Goal: Communication & Community: Answer question/provide support

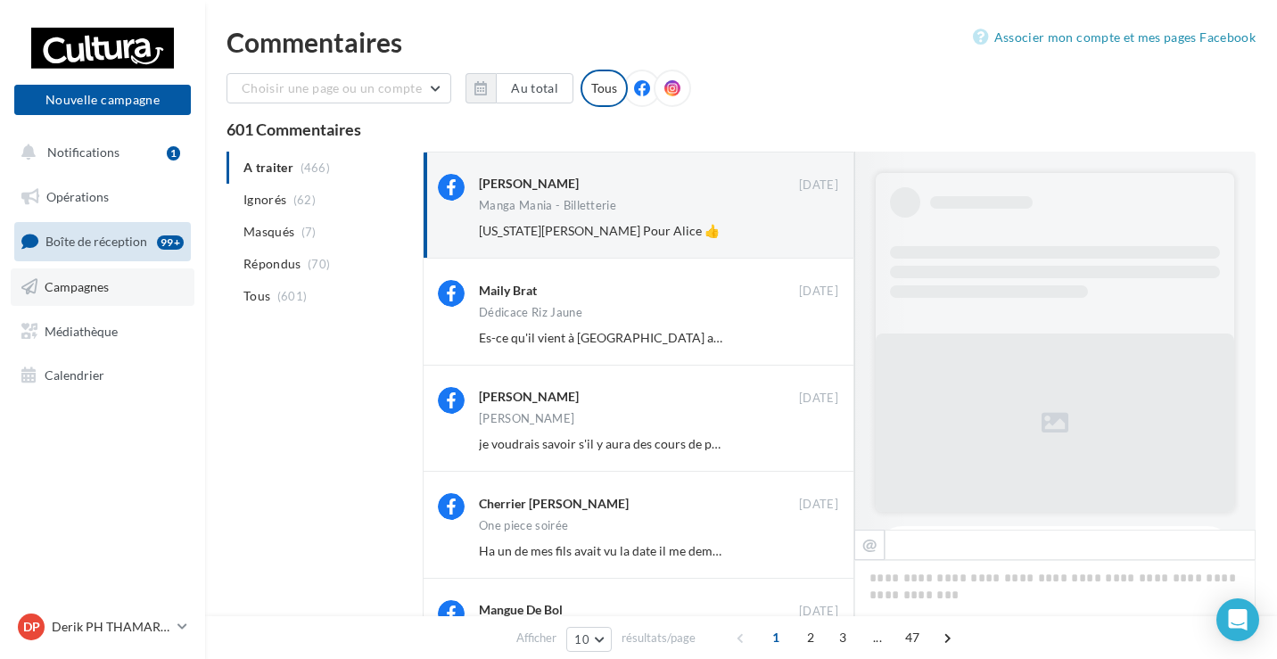
click at [63, 279] on span "Campagnes" at bounding box center [77, 286] width 64 height 15
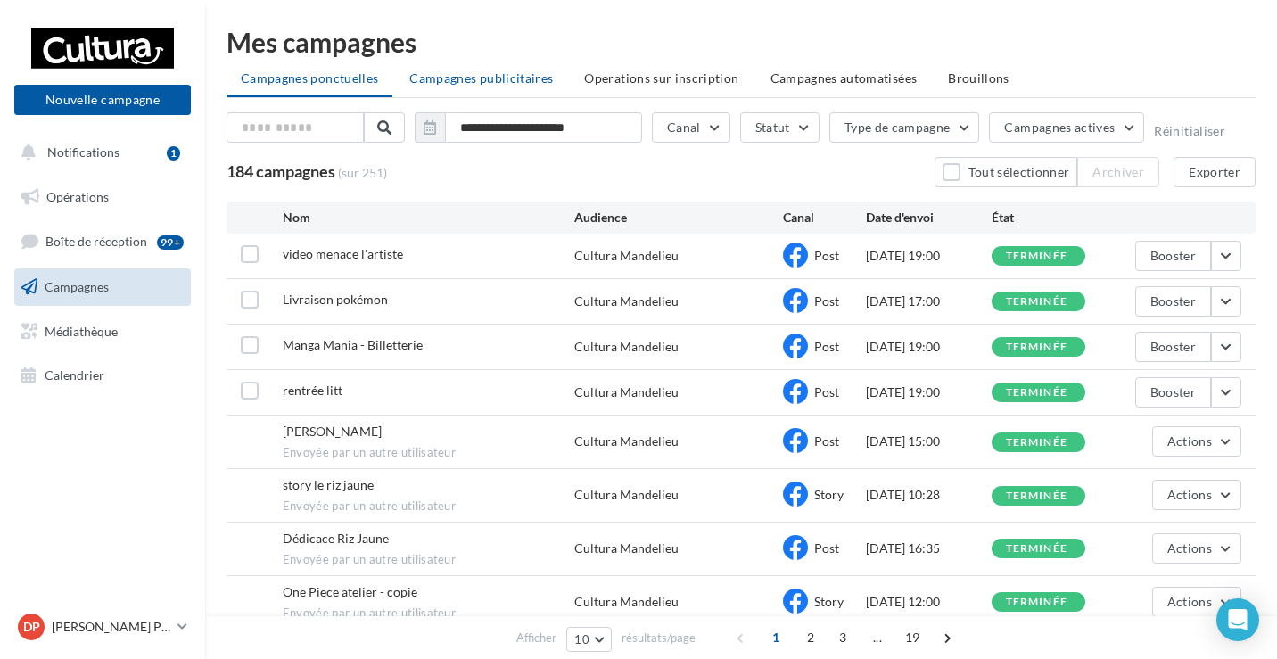
click at [511, 73] on span "Campagnes publicitaires" at bounding box center [481, 77] width 144 height 15
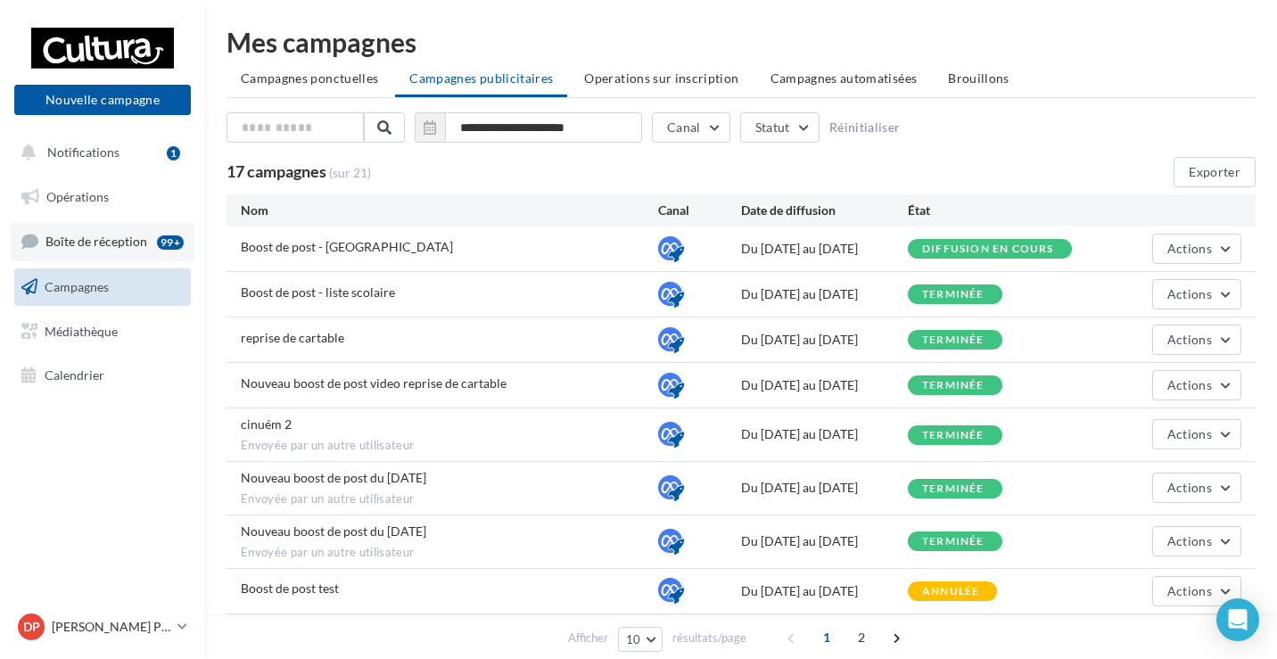
click at [101, 250] on link "Boîte de réception 99+" at bounding box center [103, 241] width 184 height 38
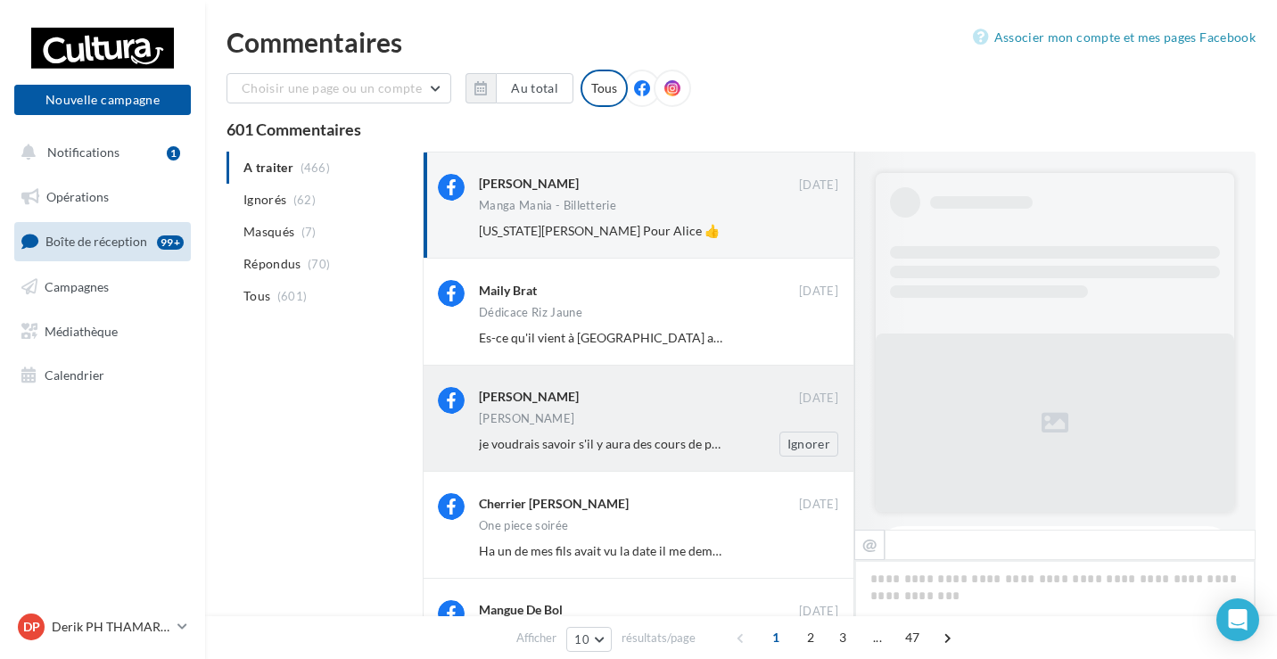
scroll to position [702, 0]
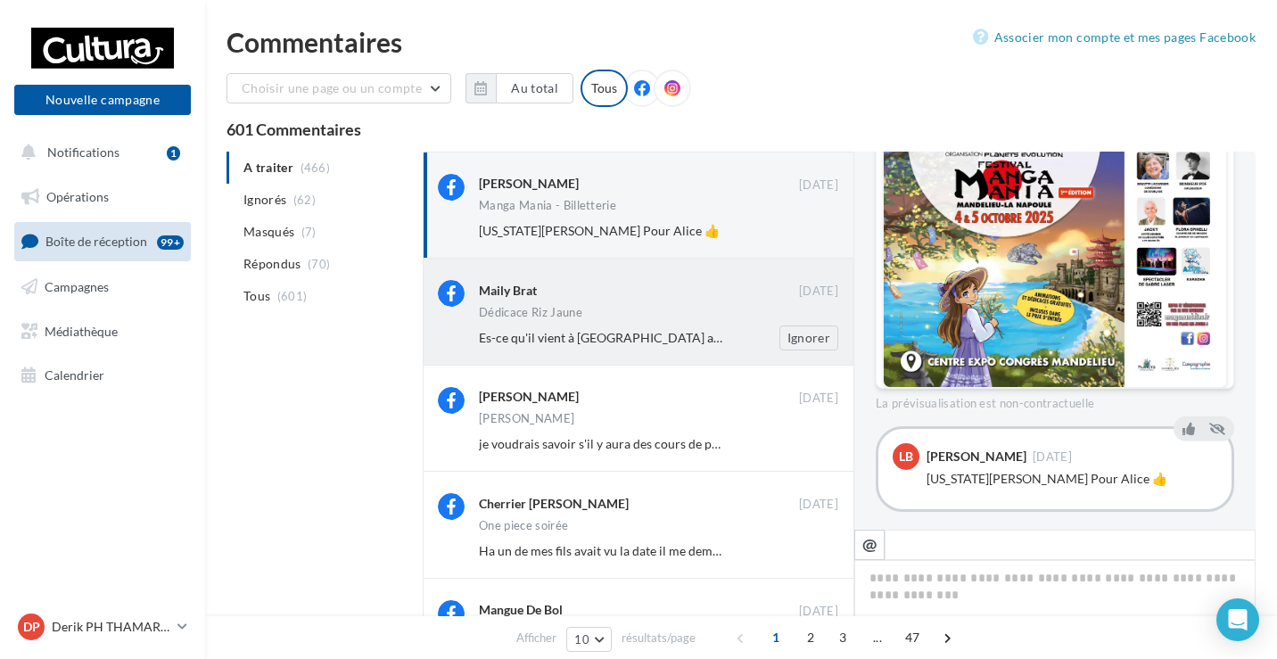
click at [636, 317] on div "Dédicace Riz Jaune" at bounding box center [658, 314] width 359 height 15
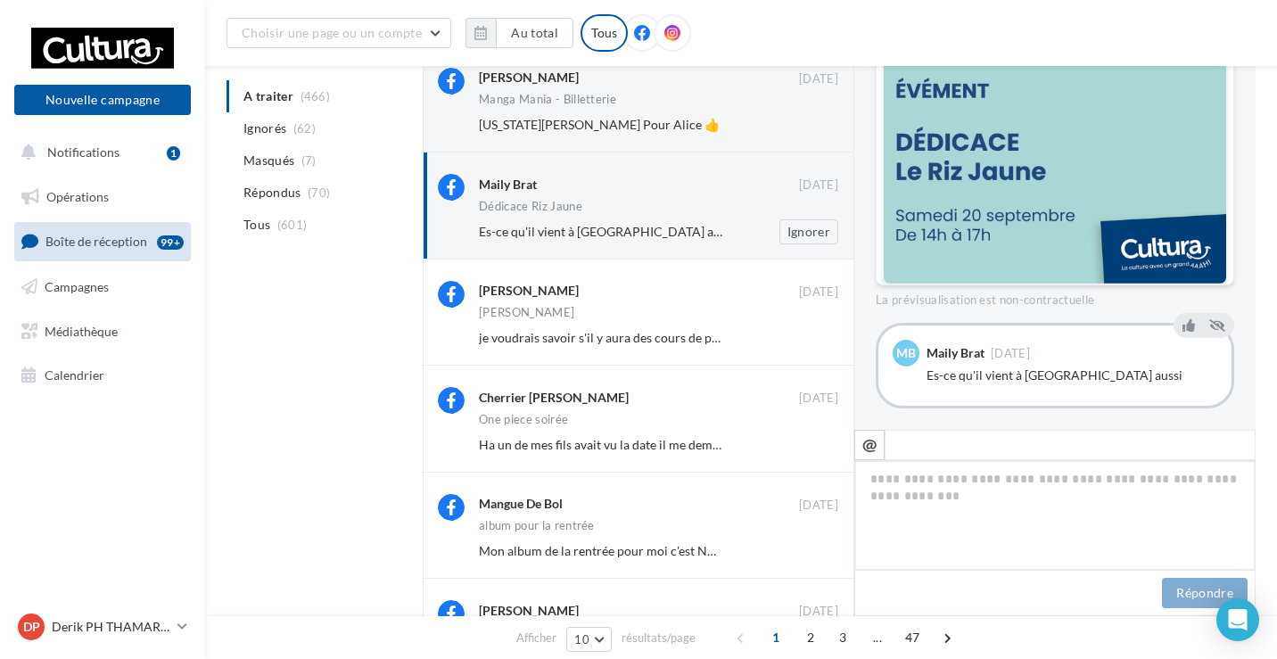
scroll to position [123, 0]
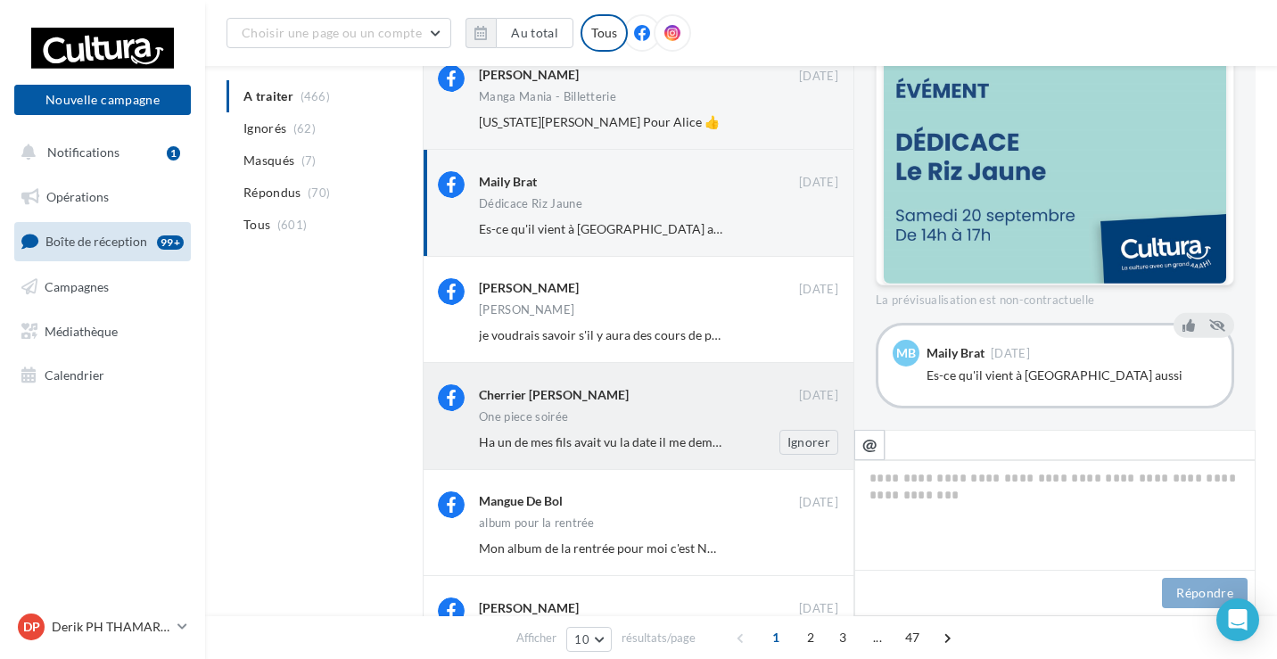
click at [603, 428] on div "Cherrier Laurens Magali 05 sept. One piece soirée Ha un de mes fils avait vu la…" at bounding box center [658, 419] width 359 height 70
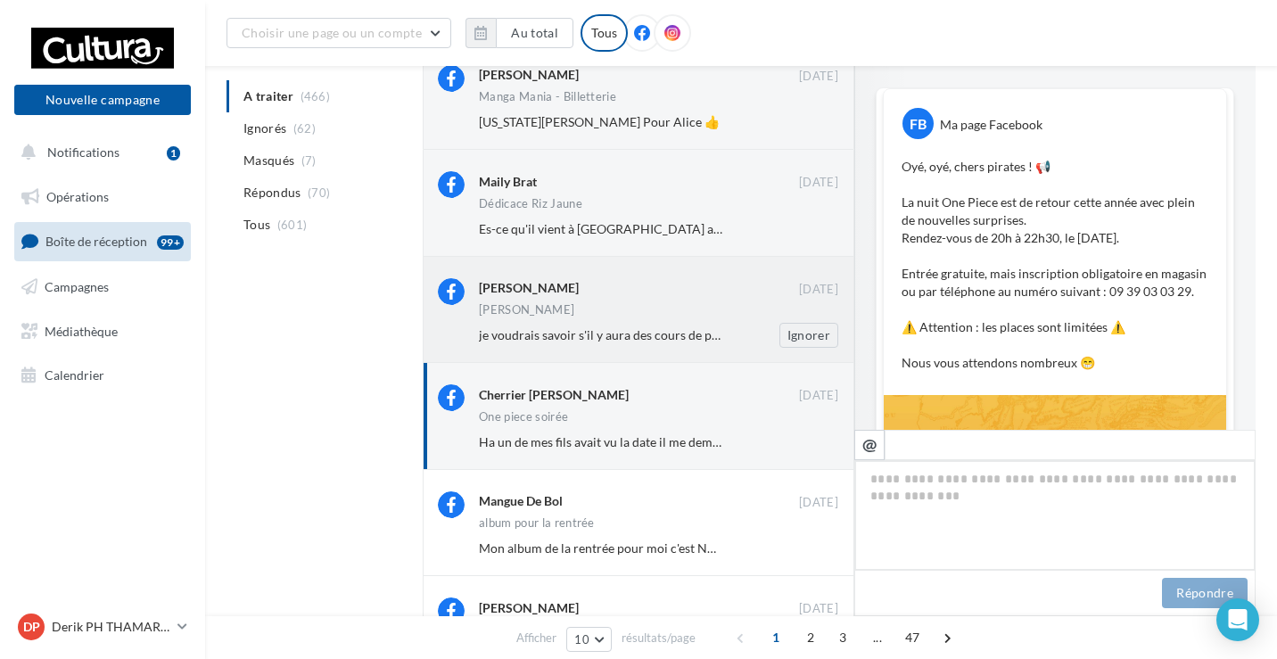
scroll to position [649, 0]
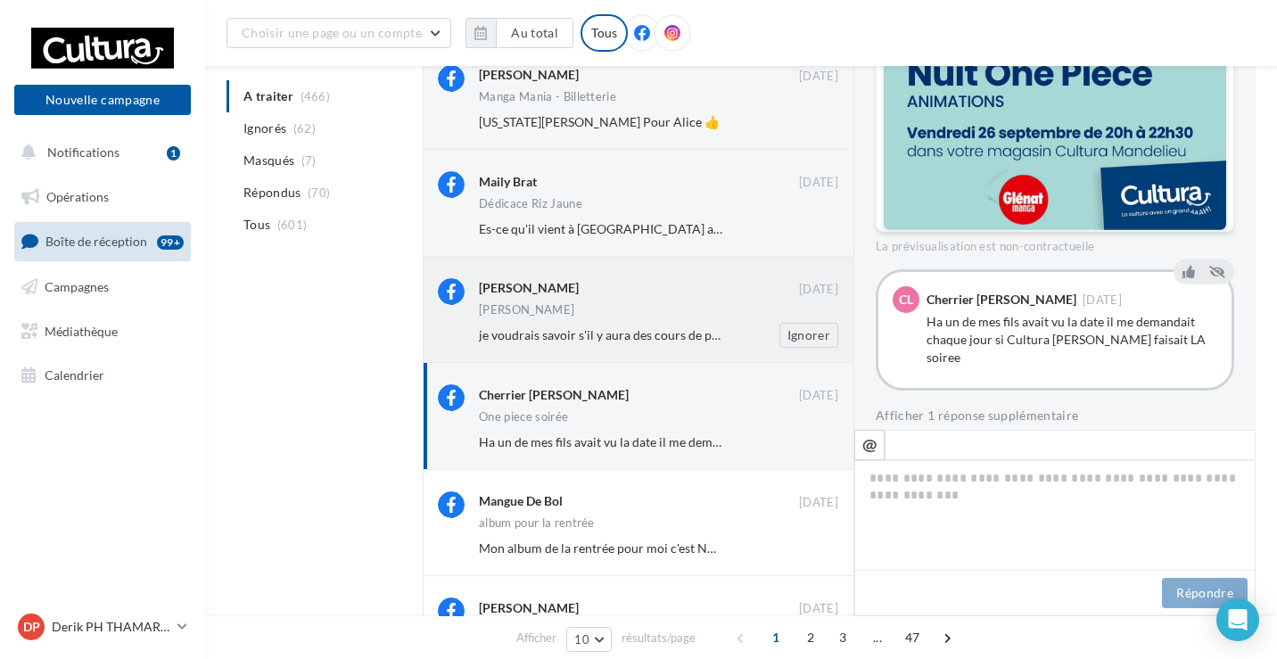
click at [695, 342] on span "je voudrais savoir s'il y aura des cours de peinture en octobre à [GEOGRAPHIC_D…" at bounding box center [764, 334] width 571 height 15
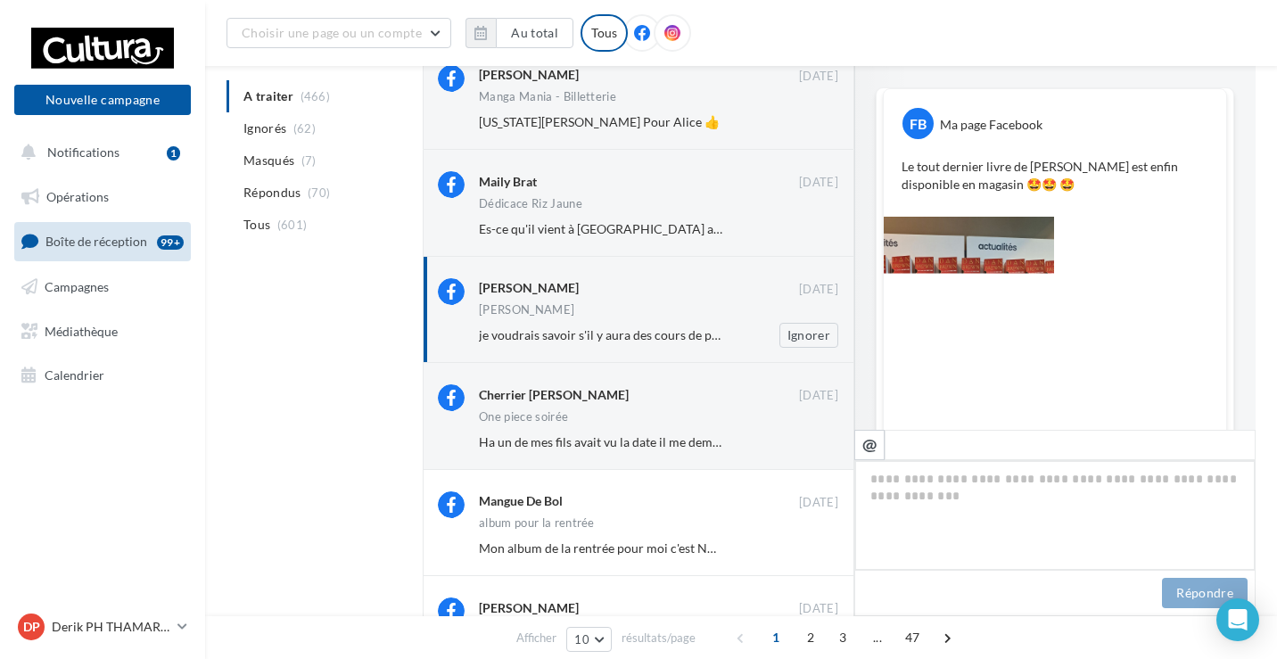
scroll to position [308, 0]
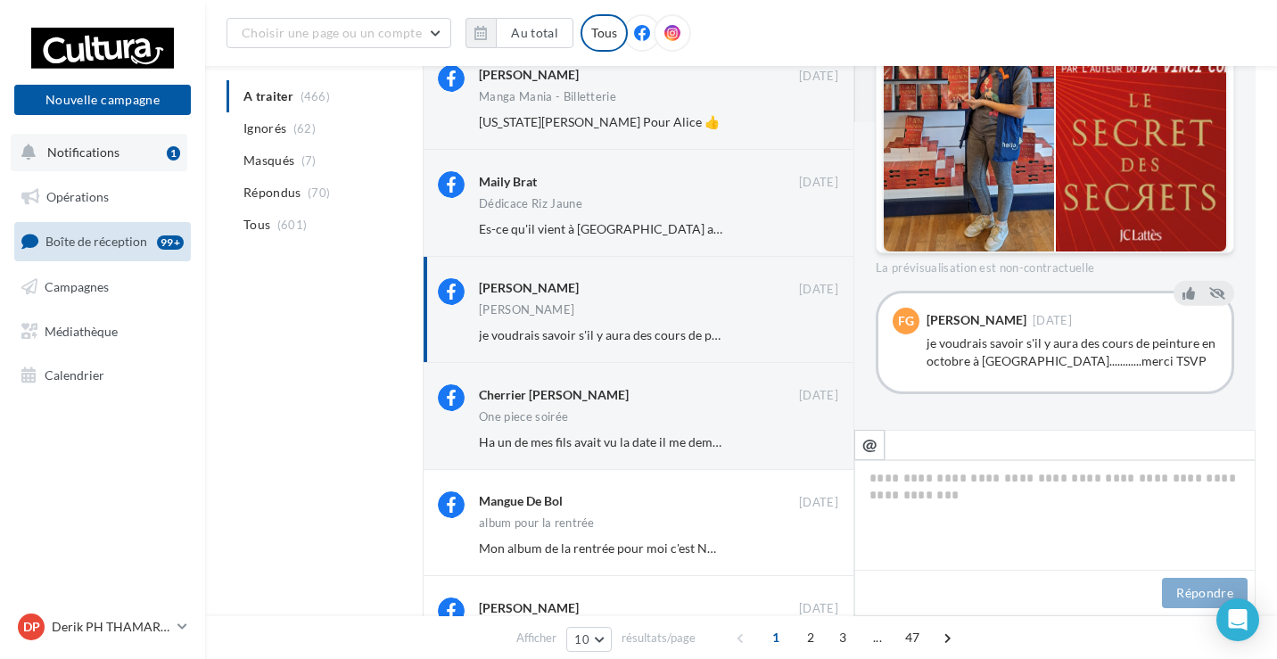
click at [136, 147] on button "Notifications 1" at bounding box center [99, 152] width 177 height 37
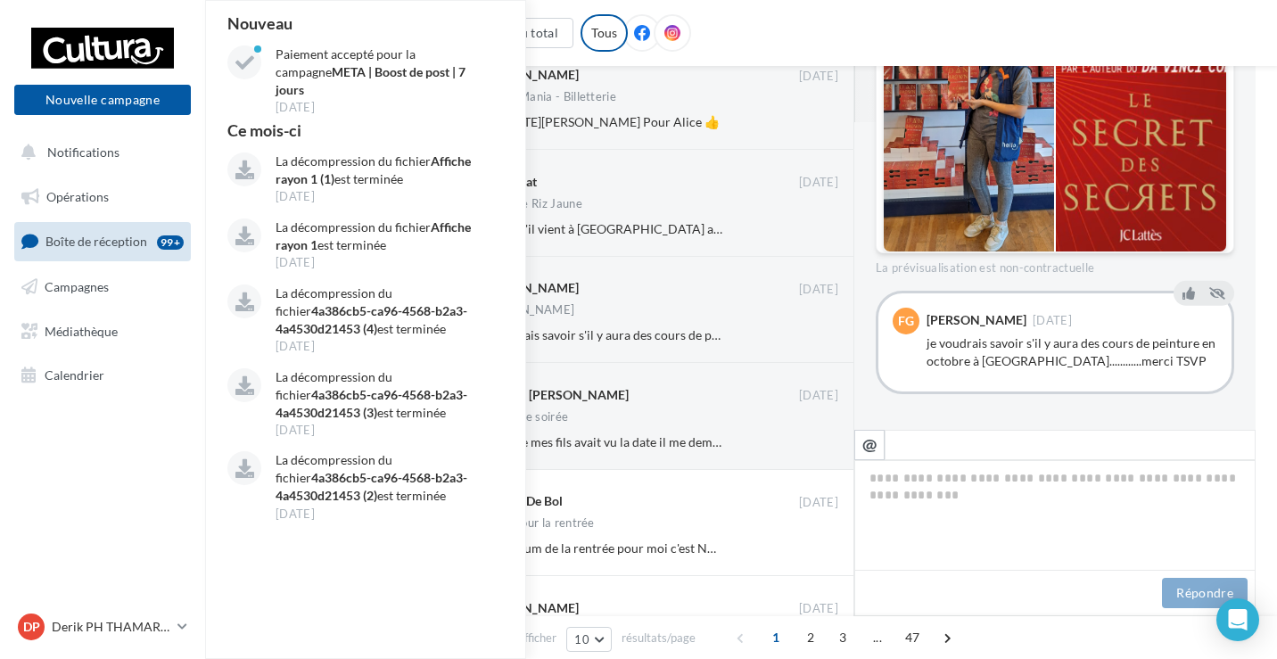
click at [778, 19] on div "Choisir une page ou un compte Cultura Mandelieu (Mandelieu) Au total Réinitiali…" at bounding box center [741, 40] width 1072 height 52
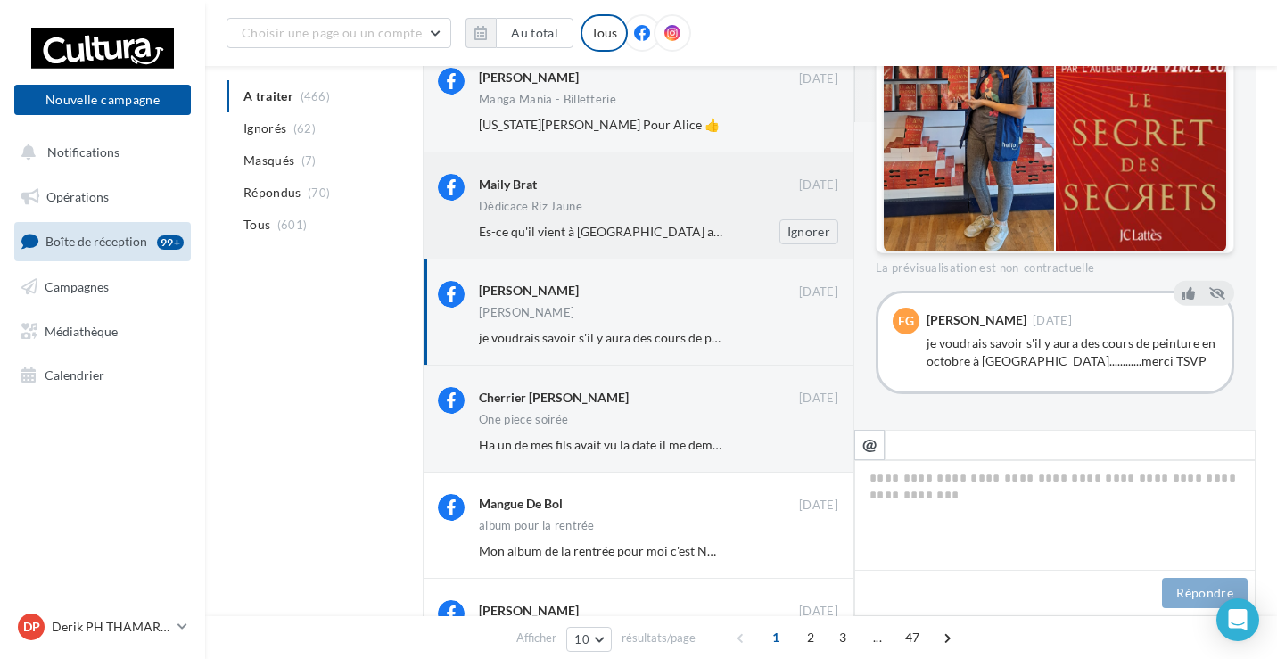
scroll to position [293, 0]
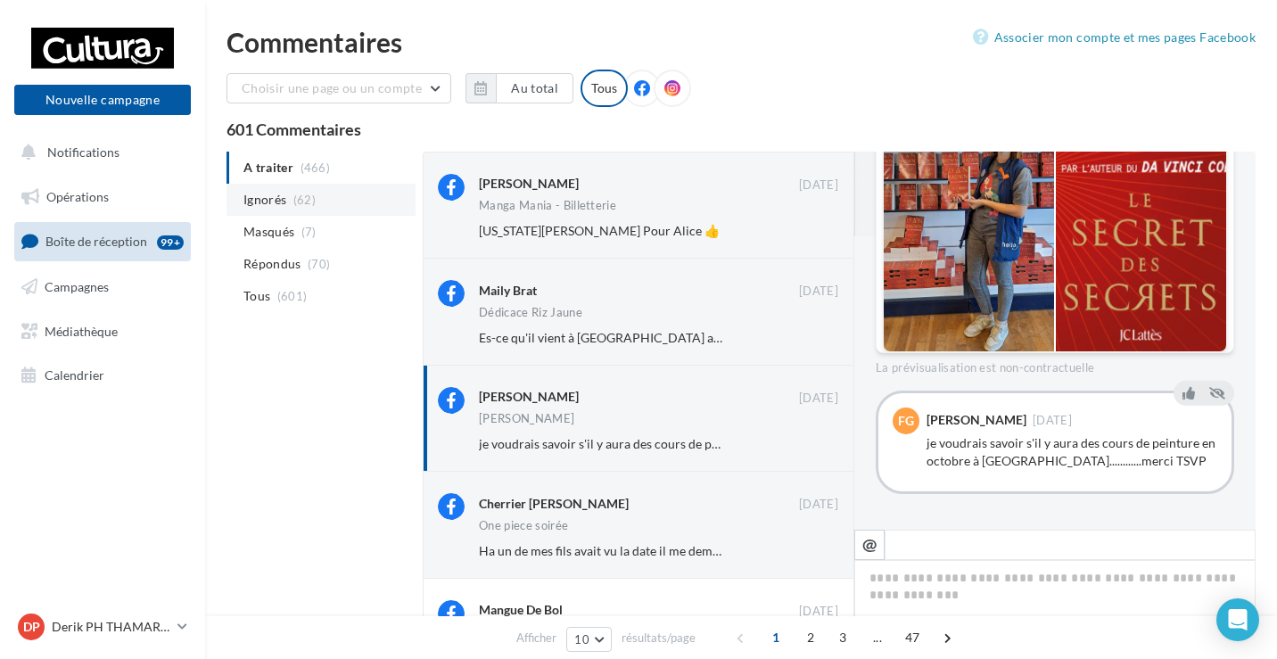
click at [259, 207] on span "Ignorés" at bounding box center [264, 200] width 43 height 18
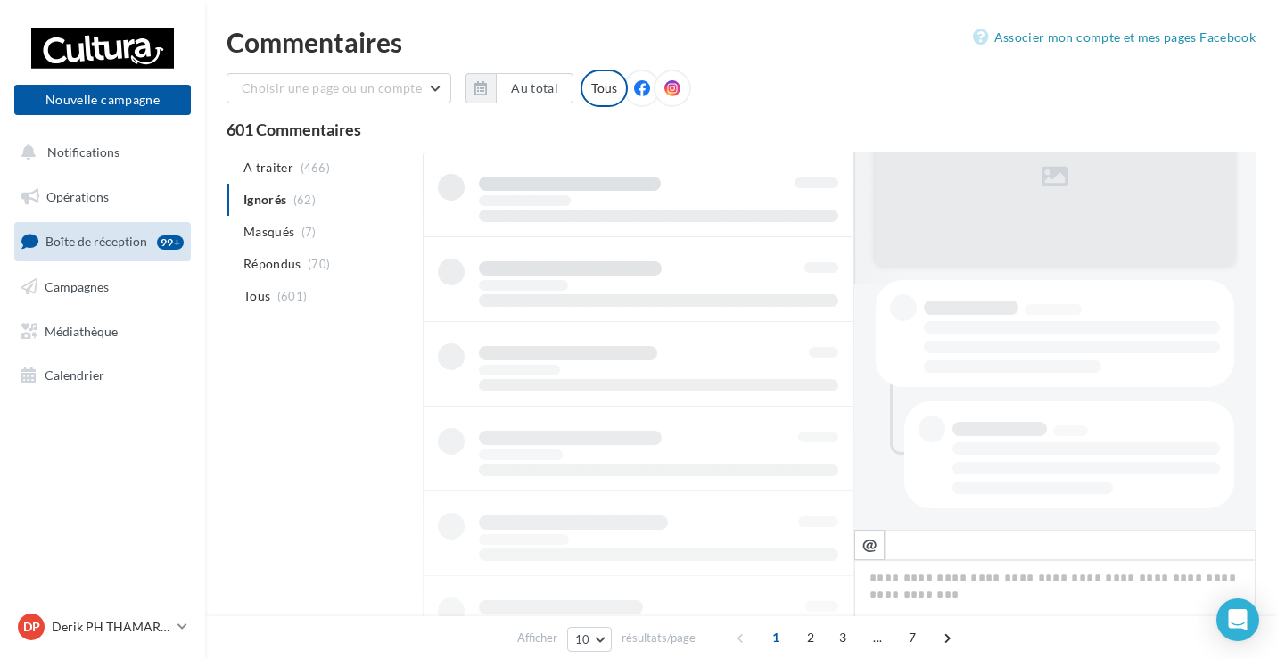
scroll to position [246, 0]
click at [264, 233] on span "Masqués" at bounding box center [268, 232] width 51 height 18
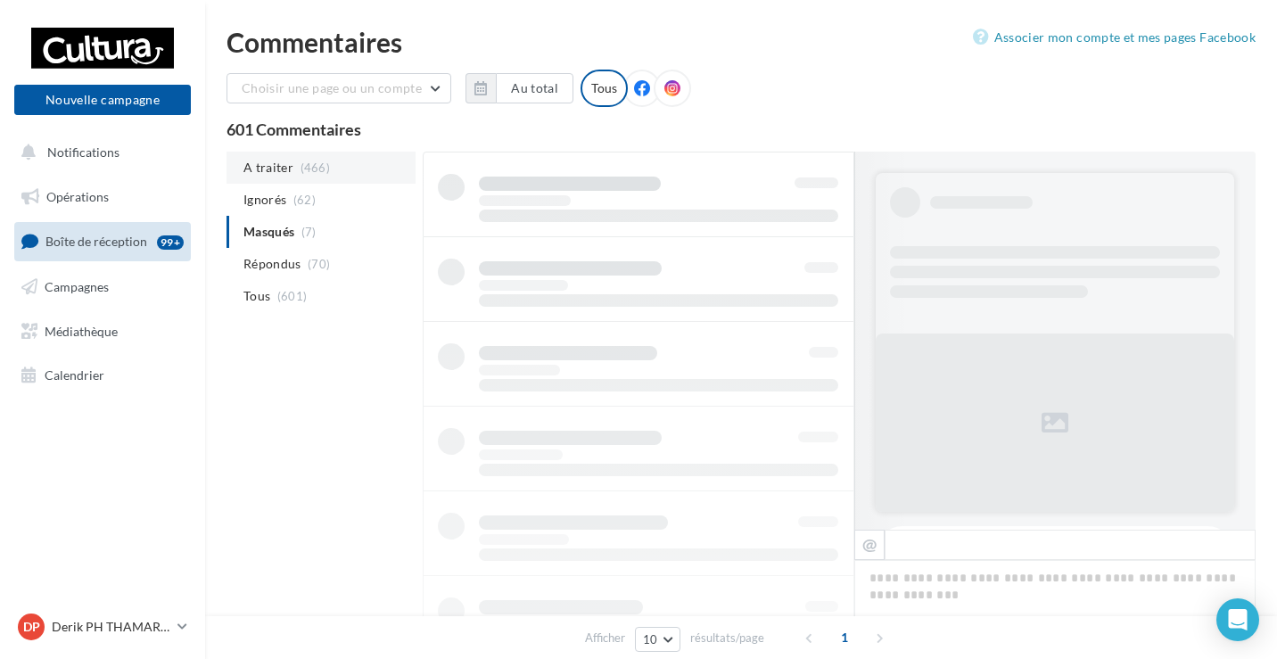
click at [288, 168] on span "A traiter" at bounding box center [268, 168] width 50 height 18
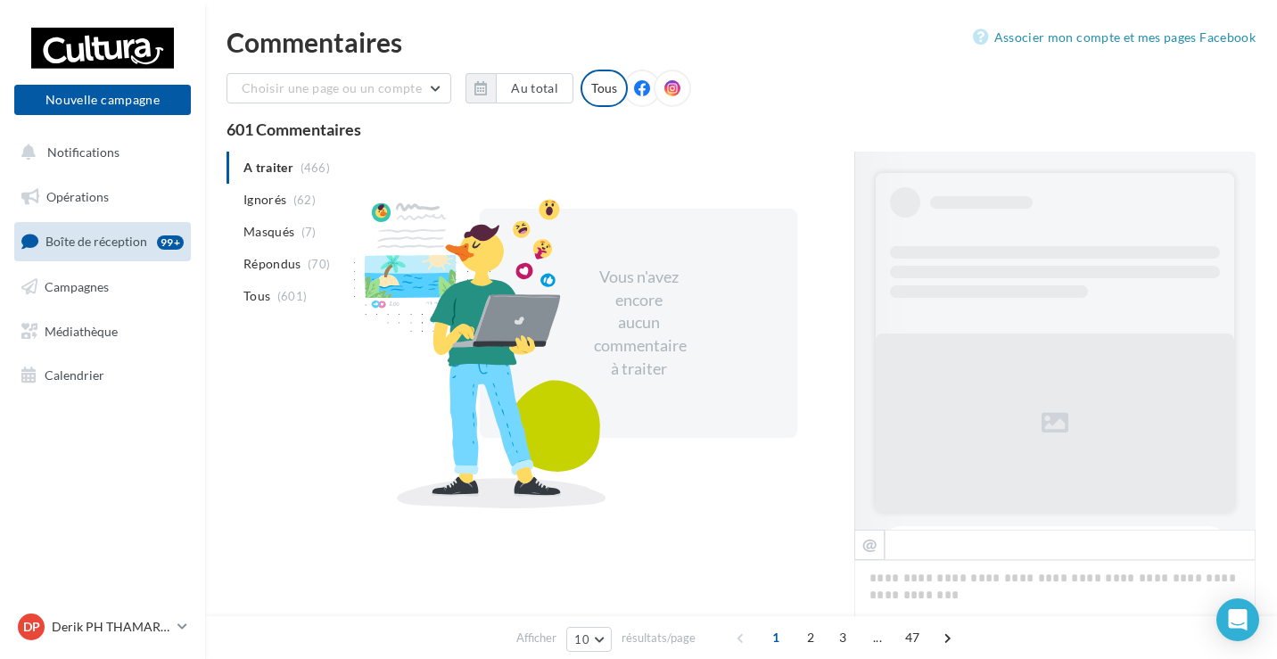
click at [288, 168] on ul "A traiter (466) Ignorés (62) Masqués (7) Répondus (70) Tous (601)" at bounding box center [320, 232] width 189 height 160
click at [99, 289] on span "Campagnes" at bounding box center [77, 286] width 64 height 15
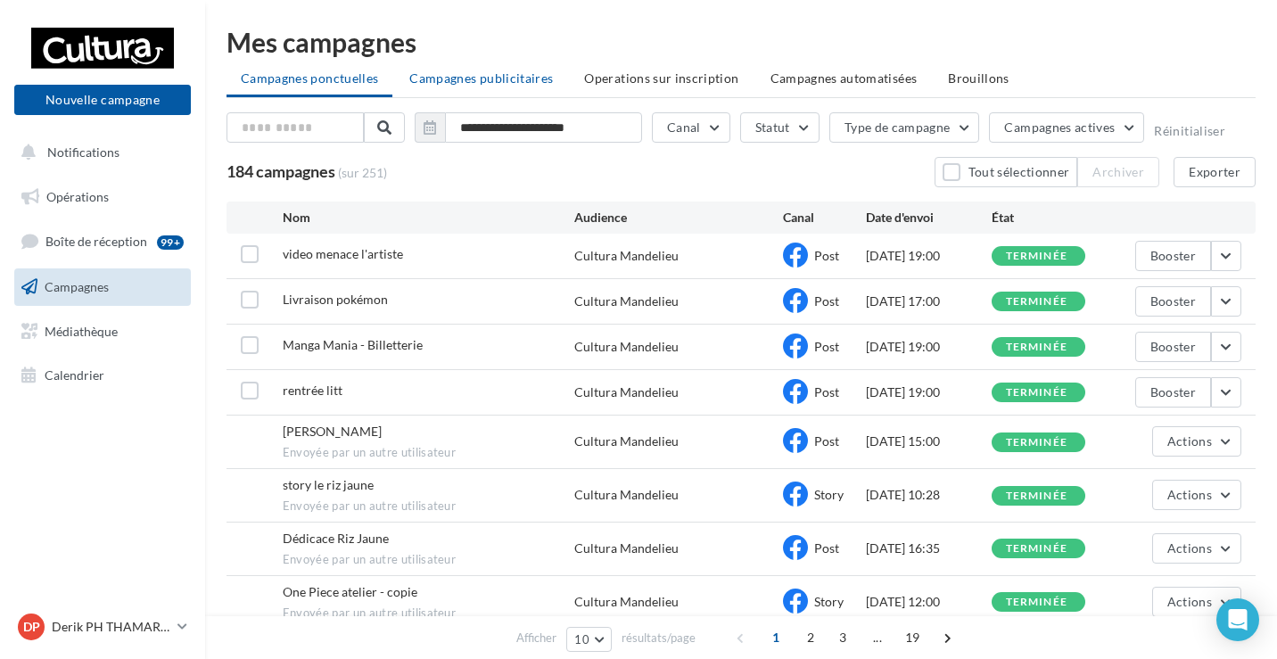
click at [424, 70] on li "Campagnes publicitaires" at bounding box center [481, 78] width 172 height 32
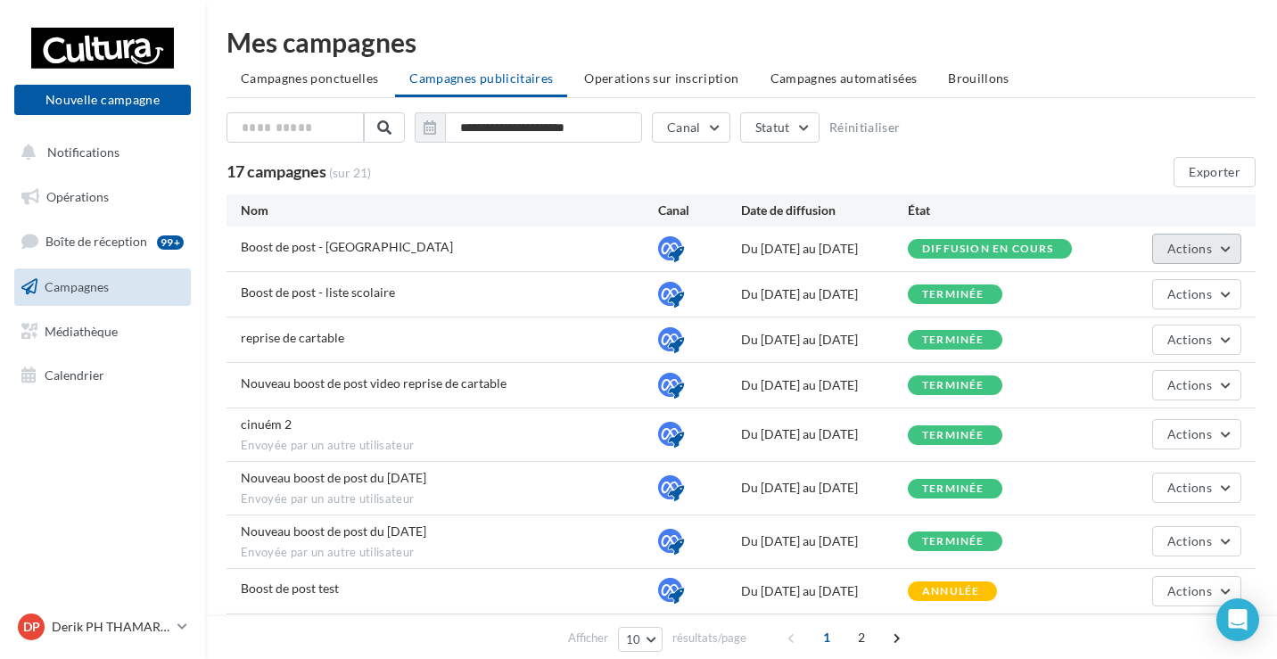
click at [1232, 254] on button "Actions" at bounding box center [1196, 249] width 89 height 30
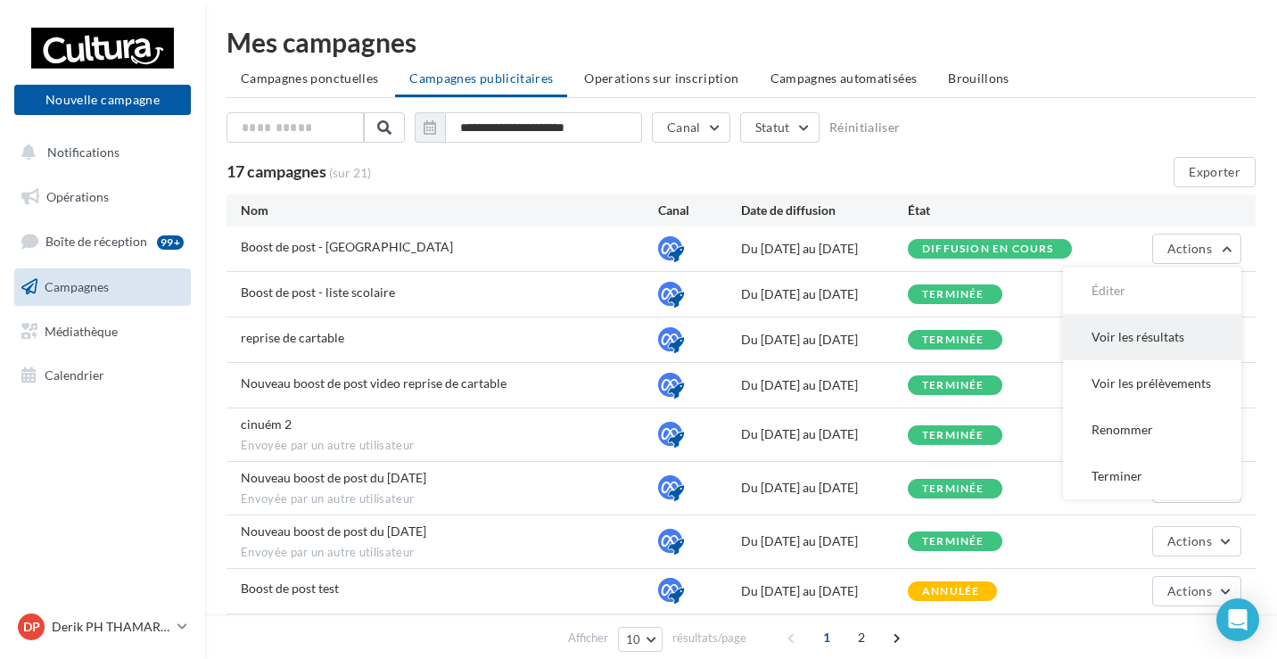
click at [1167, 343] on button "Voir les résultats" at bounding box center [1152, 337] width 178 height 46
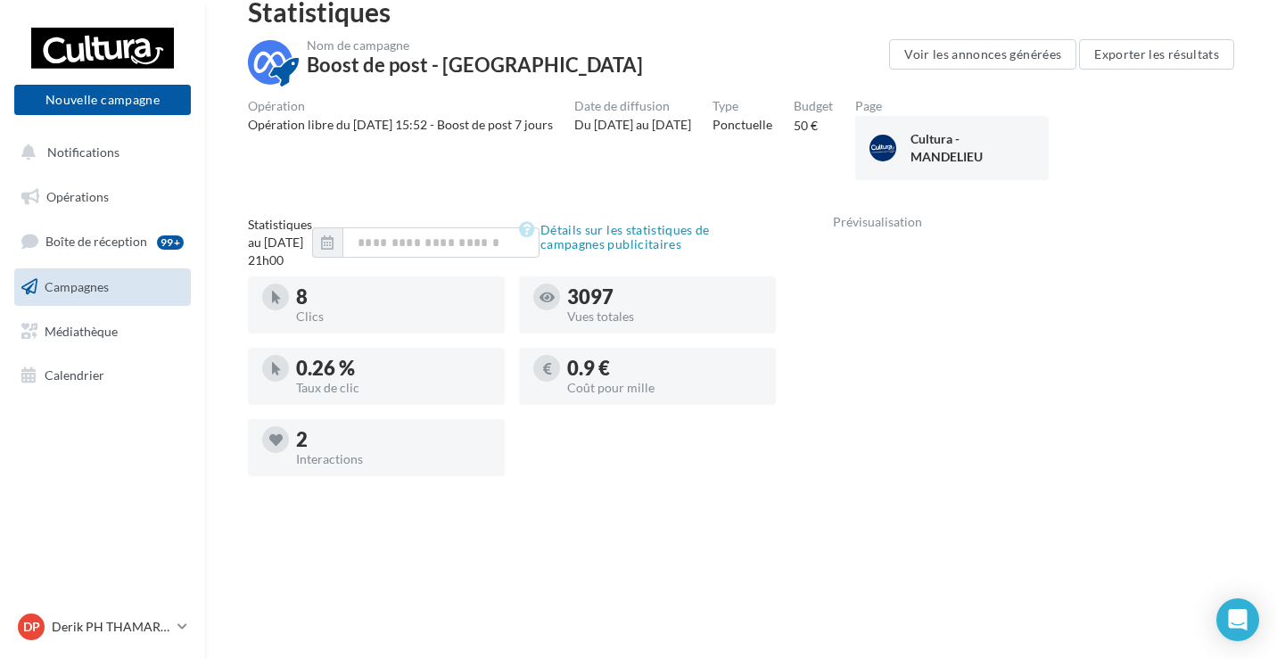
scroll to position [79, 0]
click at [136, 239] on span "Boîte de réception" at bounding box center [96, 241] width 102 height 15
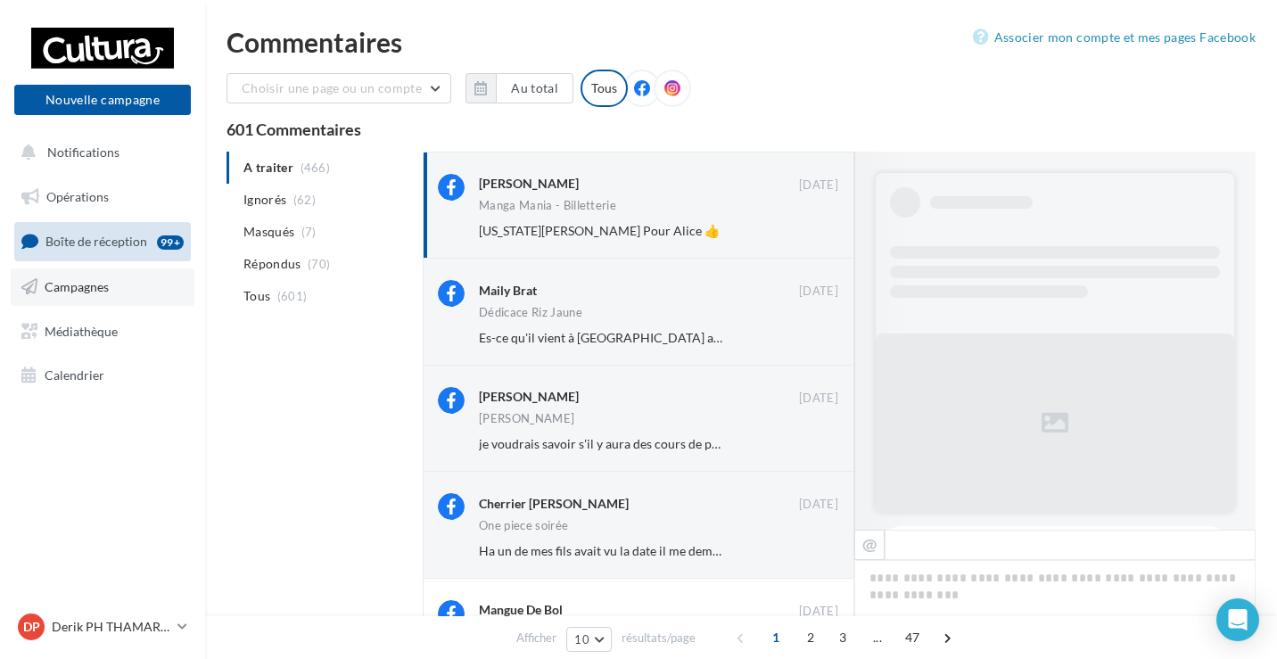
click at [62, 286] on span "Campagnes" at bounding box center [77, 286] width 64 height 15
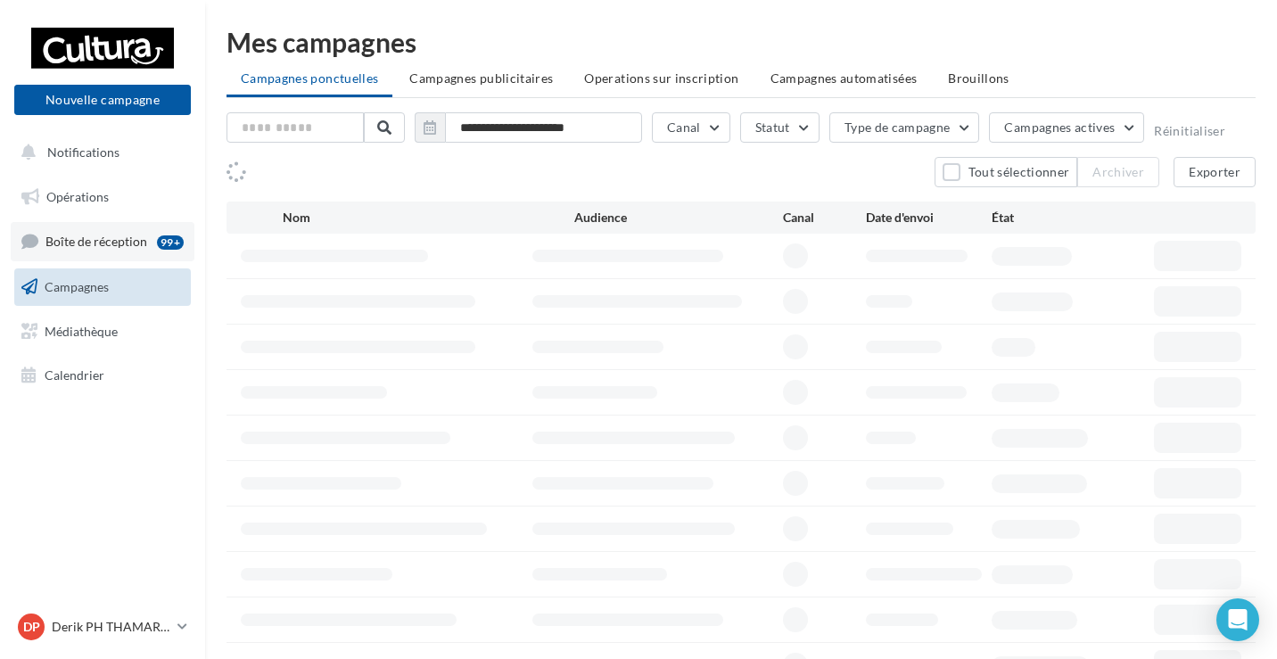
click at [97, 245] on span "Boîte de réception" at bounding box center [96, 241] width 102 height 15
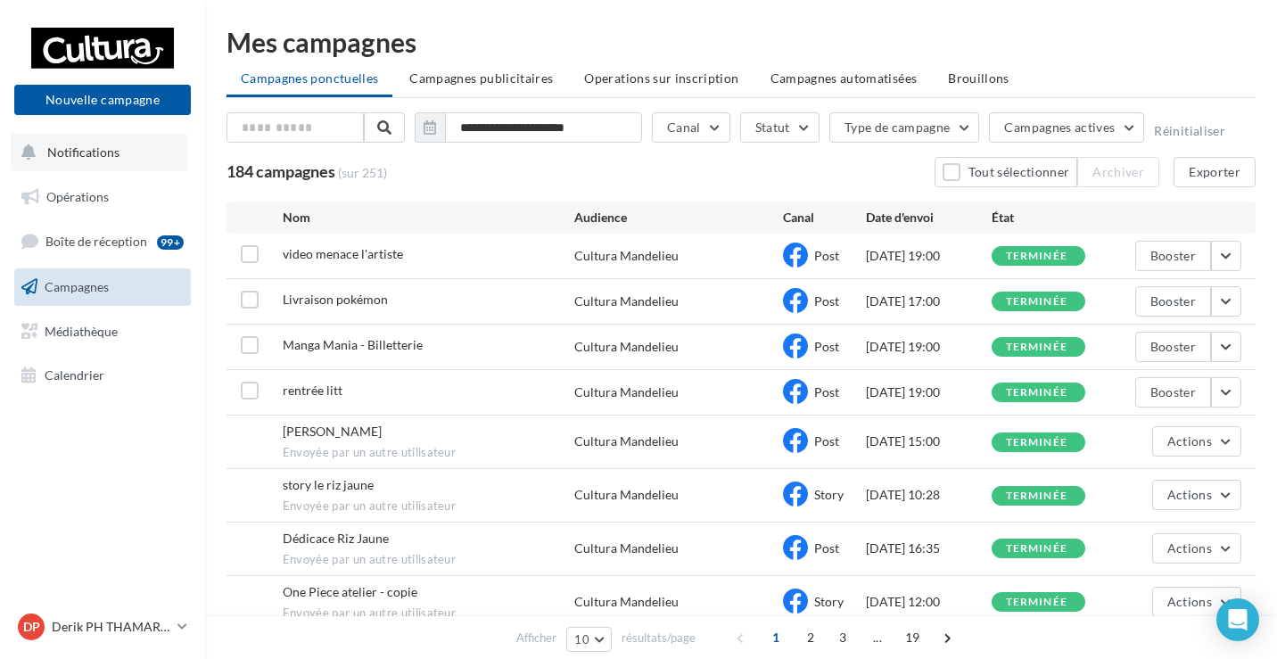
click at [99, 158] on span "Notifications" at bounding box center [83, 151] width 72 height 15
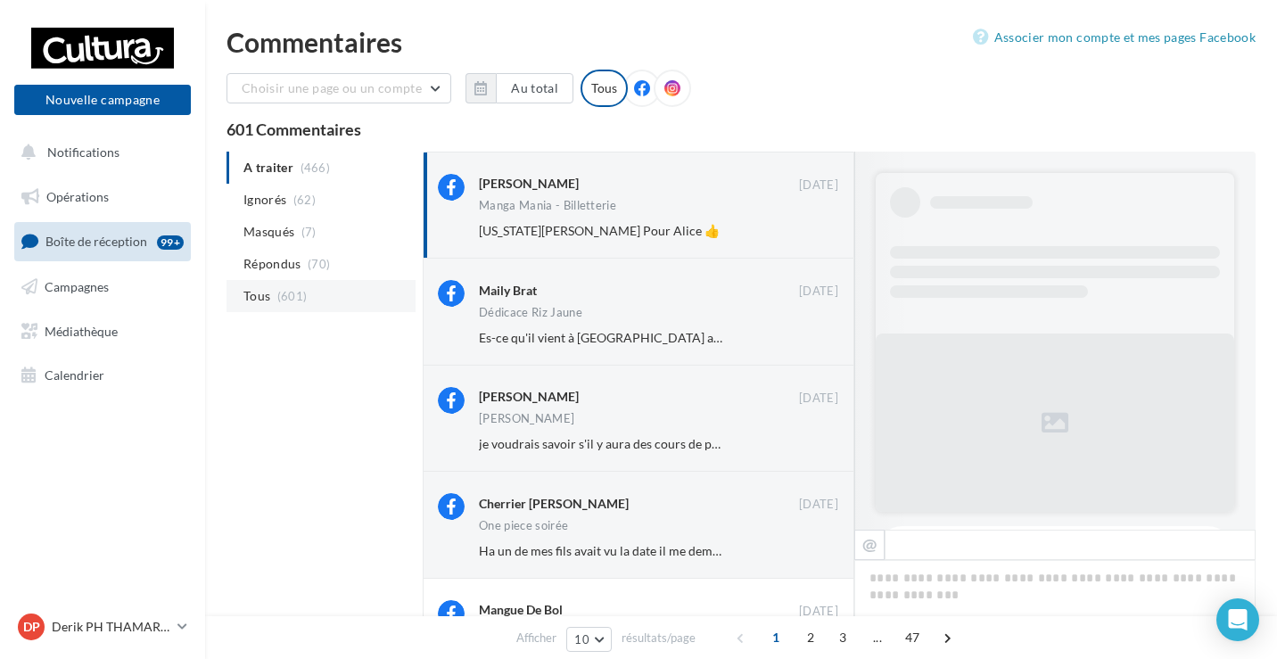
click at [274, 296] on li "Tous (601)" at bounding box center [320, 296] width 189 height 32
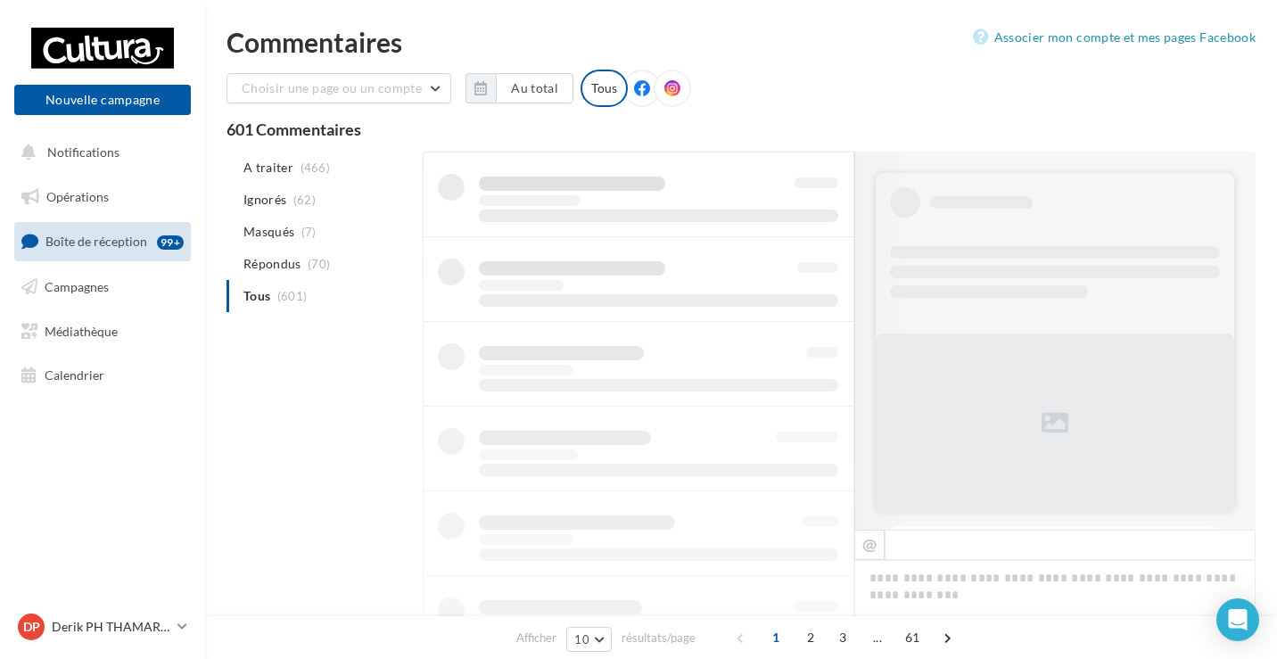
scroll to position [1, 0]
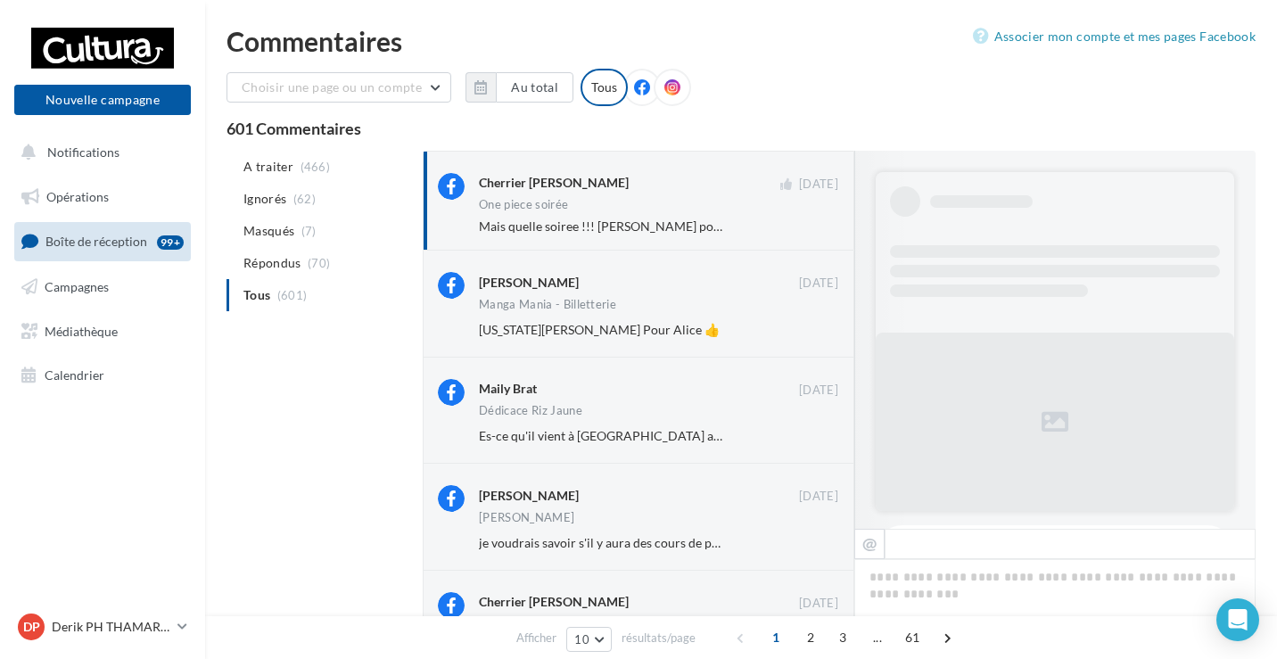
click at [691, 172] on div "Cherrier [PERSON_NAME] [DATE] One piece soirée Mais quelle soiree !!! [PERSON_N…" at bounding box center [638, 201] width 401 height 70
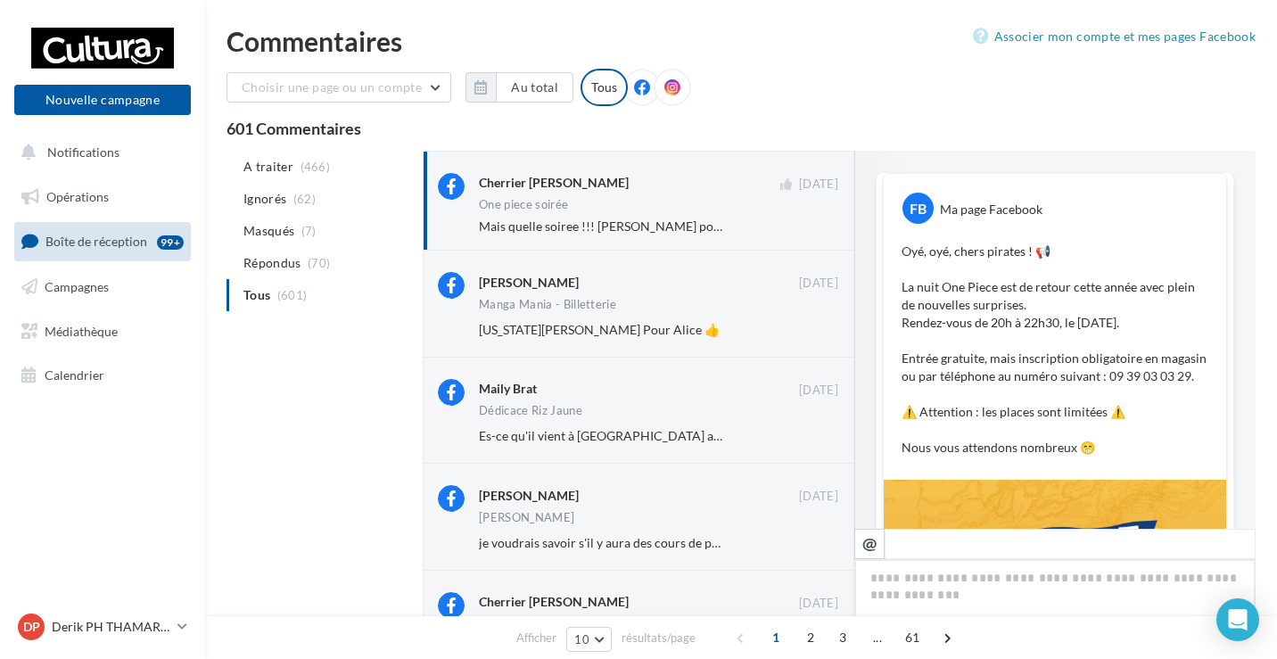
scroll to position [744, 0]
